Goal: Information Seeking & Learning: Learn about a topic

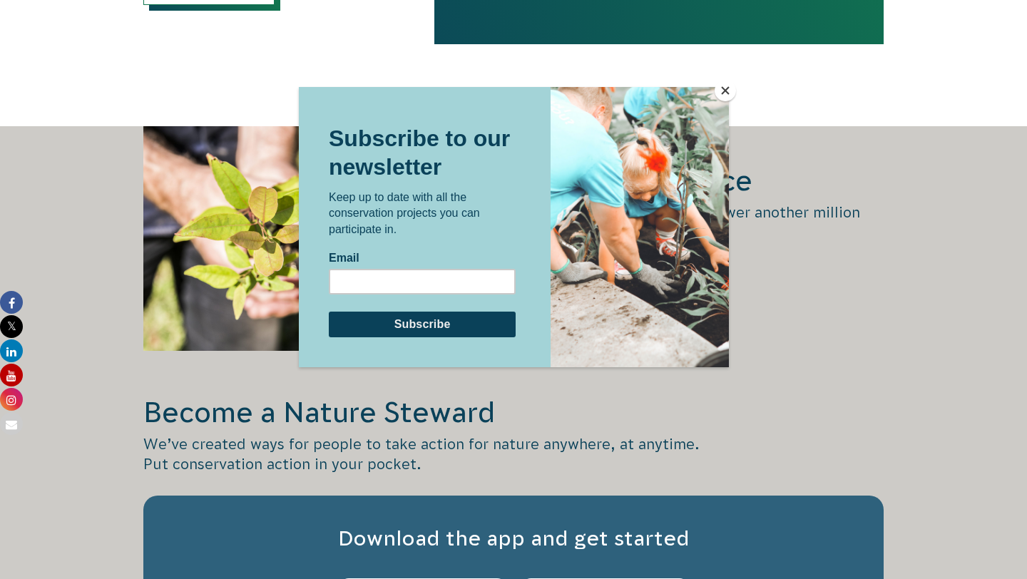
scroll to position [2117, 0]
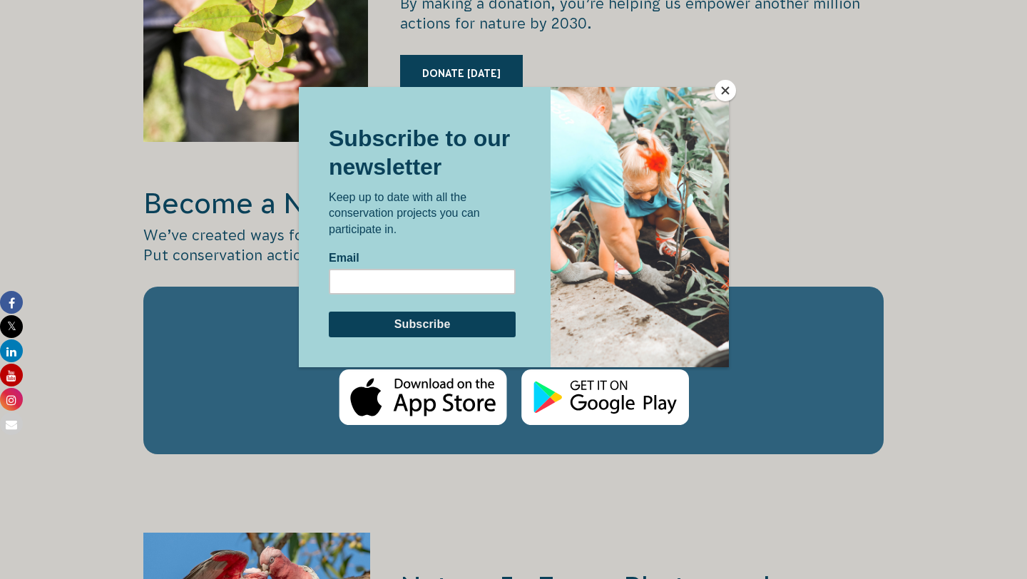
click at [723, 93] on button "Close" at bounding box center [725, 90] width 21 height 21
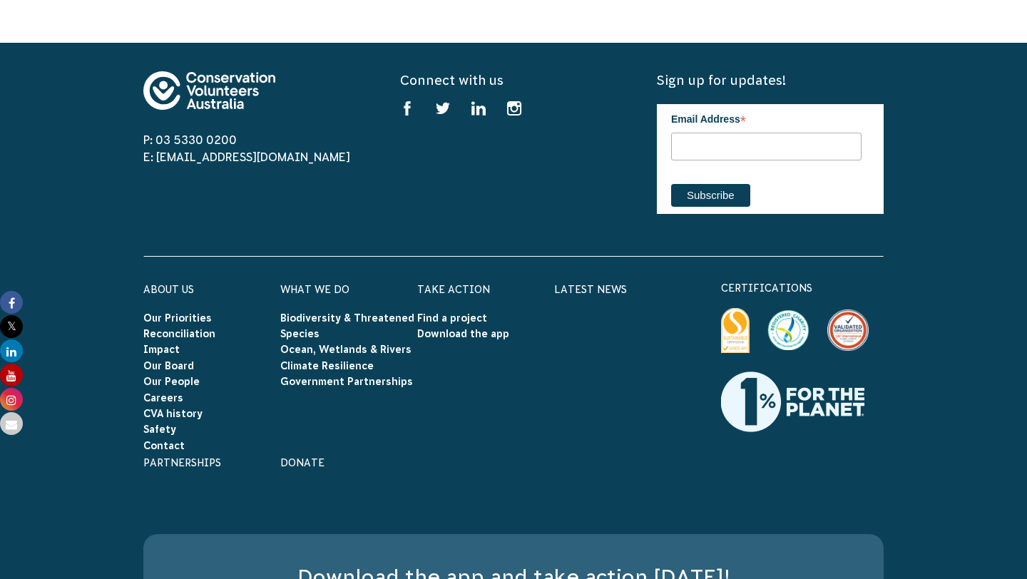
scroll to position [4267, 0]
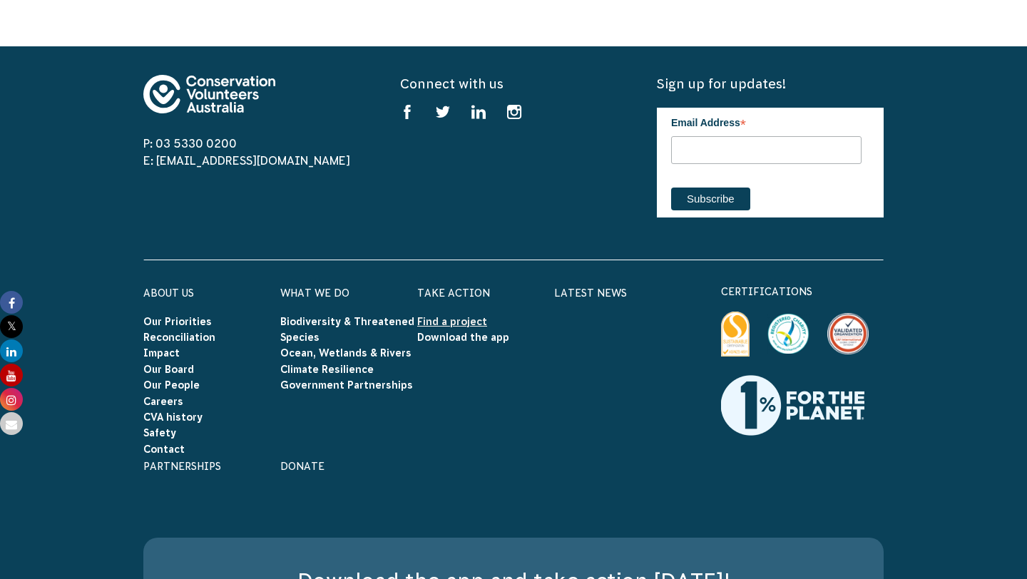
click at [447, 316] on link "Find a project" at bounding box center [452, 321] width 70 height 11
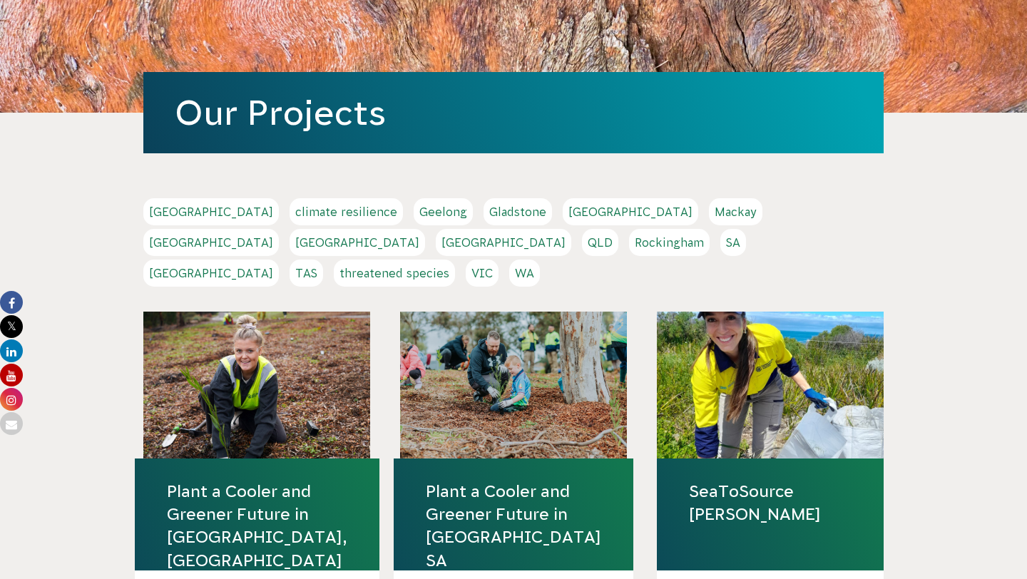
scroll to position [243, 0]
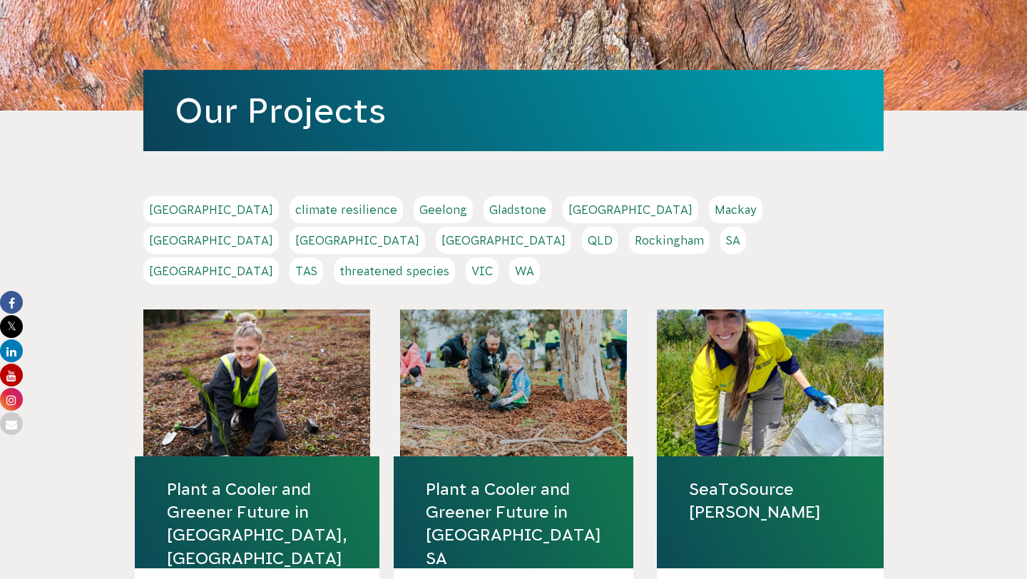
click at [161, 204] on link "Adelaide" at bounding box center [211, 209] width 136 height 27
click at [425, 227] on link "NSW" at bounding box center [358, 240] width 136 height 27
click at [618, 227] on link "QLD" at bounding box center [600, 240] width 36 height 27
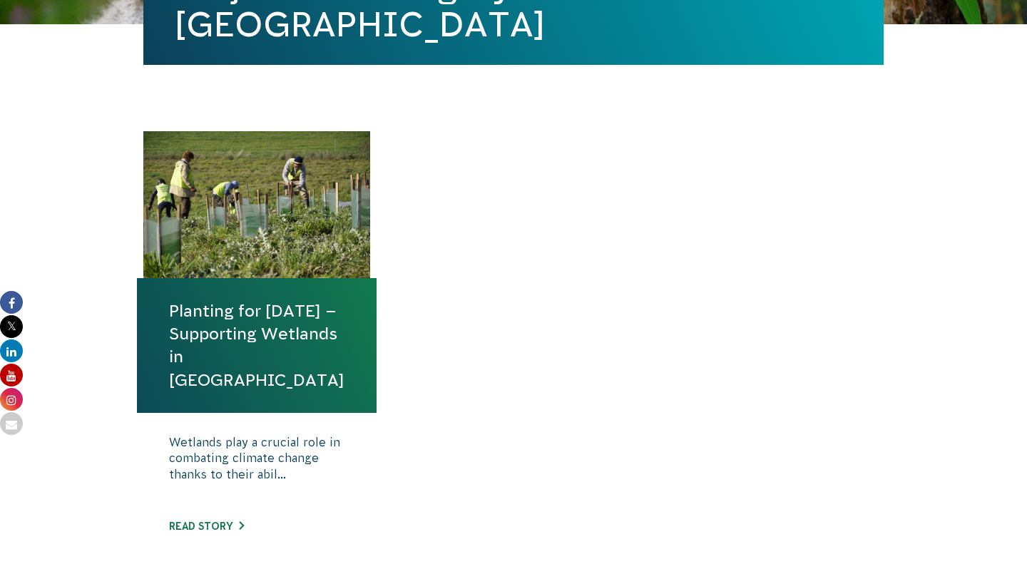
scroll to position [543, 0]
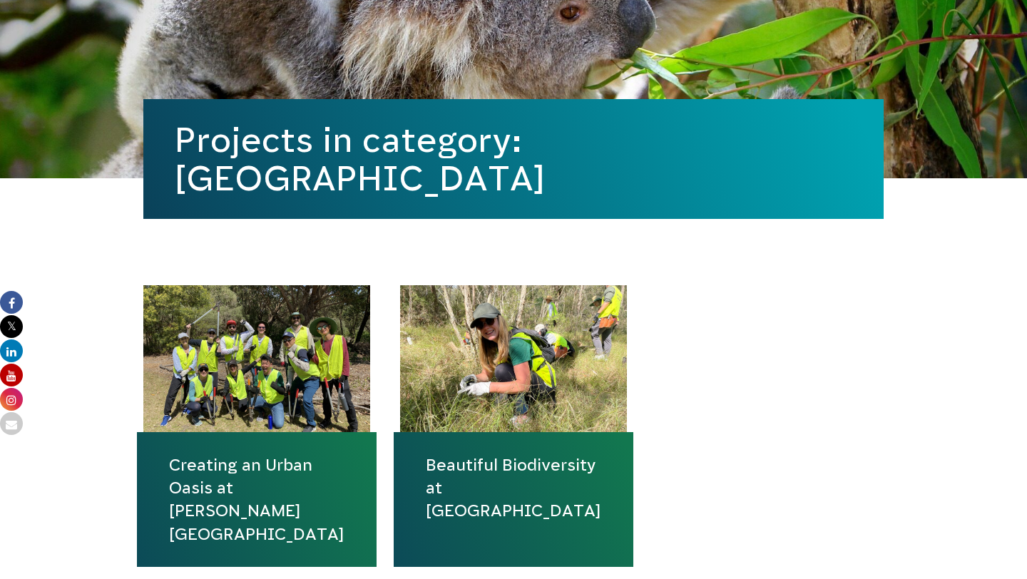
scroll to position [342, 0]
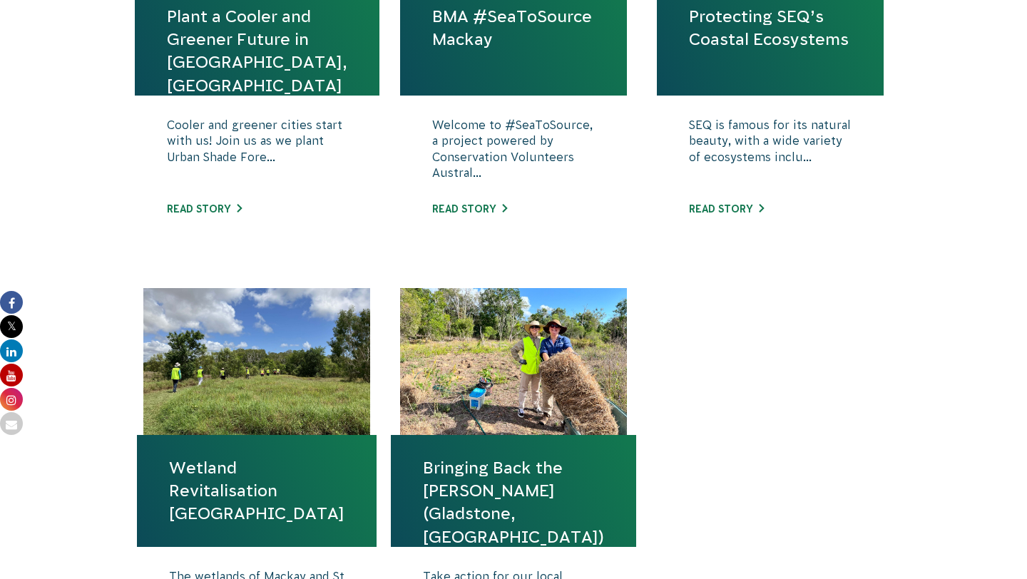
scroll to position [959, 0]
